Goal: Transaction & Acquisition: Purchase product/service

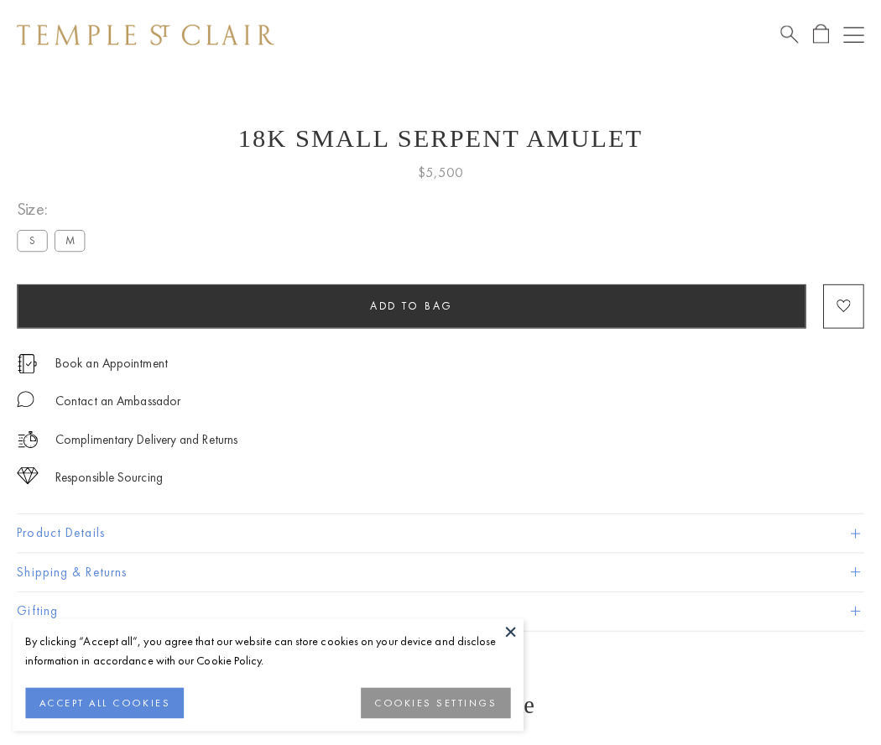
scroll to position [51, 0]
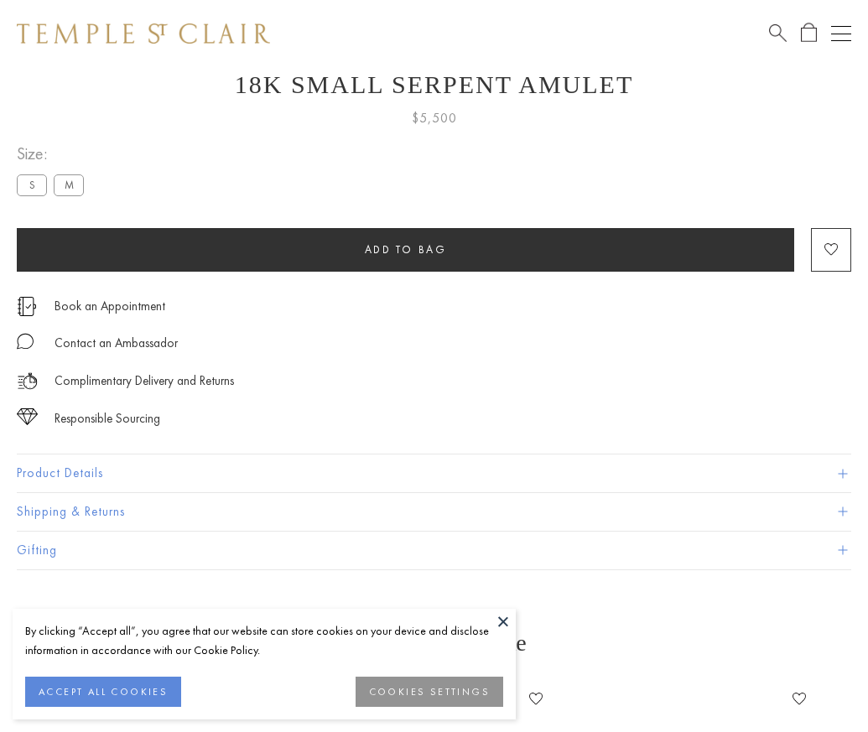
click at [405, 249] on span "Add to bag" at bounding box center [406, 249] width 82 height 14
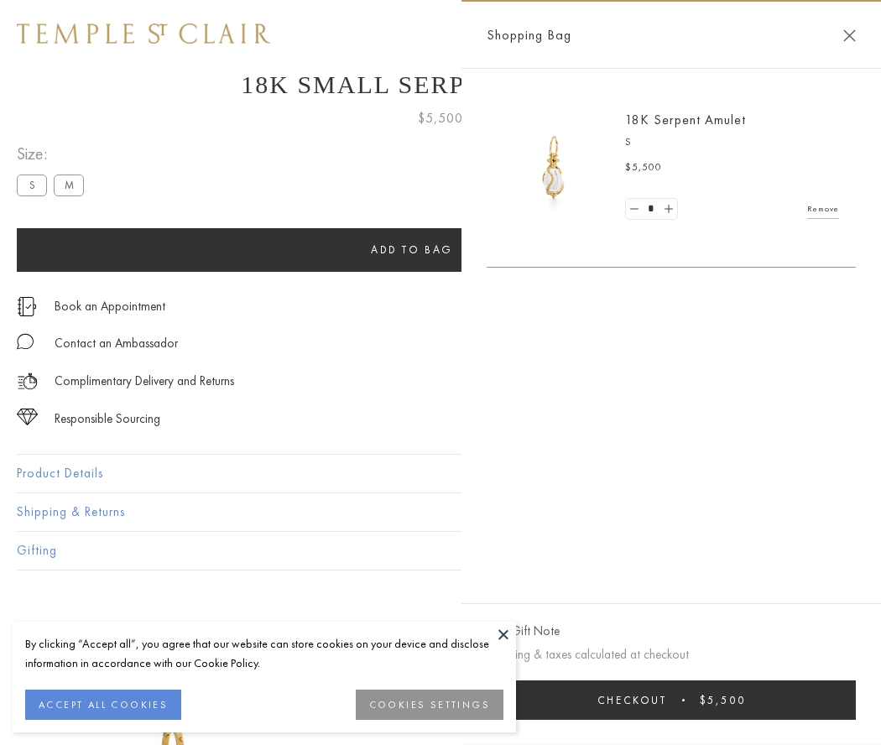
click at [667, 699] on span "Checkout" at bounding box center [632, 700] width 70 height 14
